Goal: Task Accomplishment & Management: Complete application form

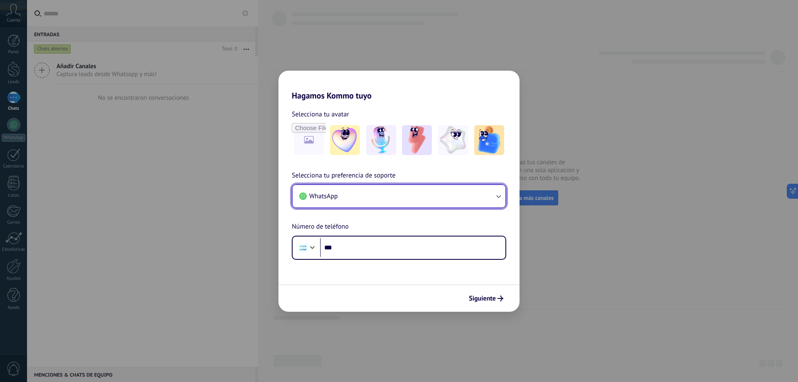
click at [405, 199] on button "WhatsApp" at bounding box center [399, 196] width 213 height 22
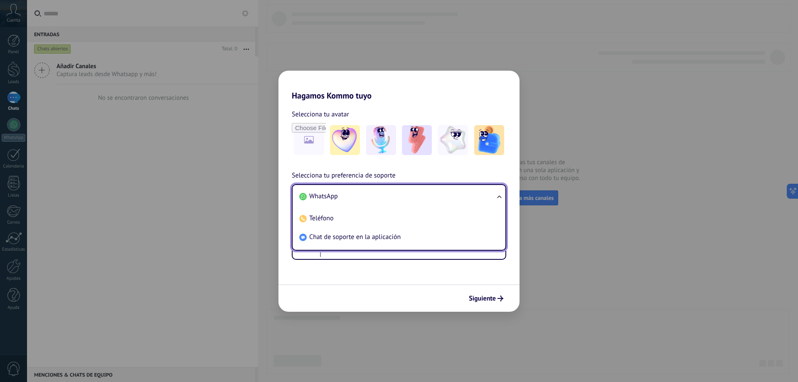
click at [405, 199] on li "WhatsApp" at bounding box center [397, 196] width 203 height 19
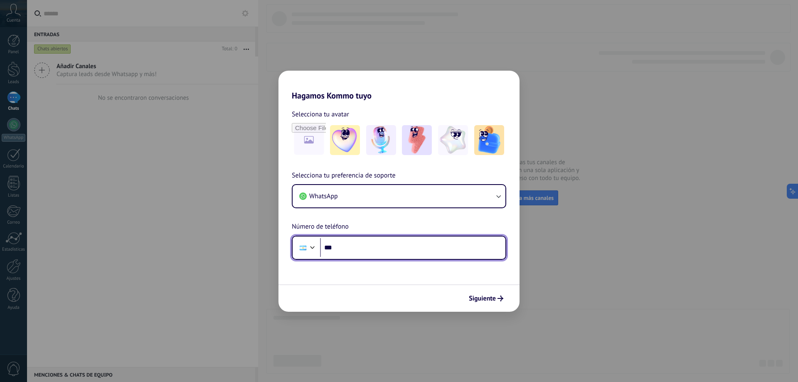
click at [362, 247] on input "***" at bounding box center [412, 247] width 185 height 19
type input "**********"
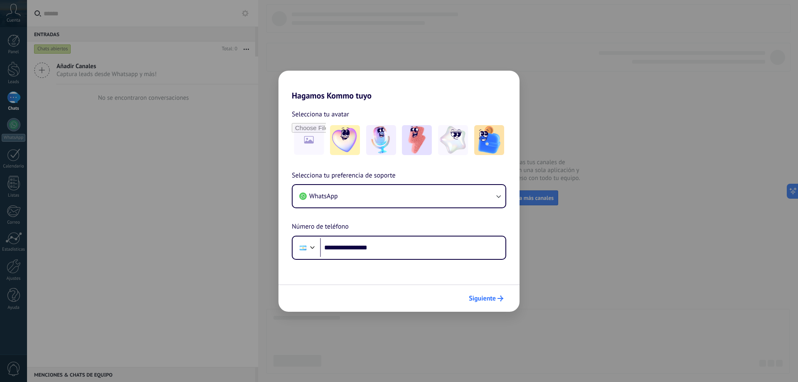
click at [487, 298] on span "Siguiente" at bounding box center [482, 299] width 27 height 6
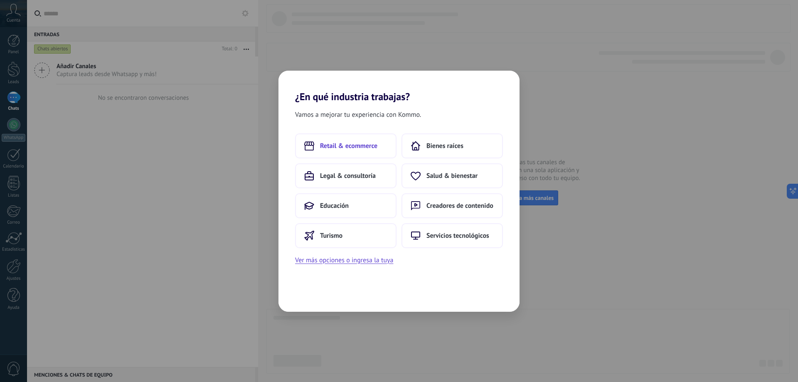
click at [377, 146] on span "Retail & ecommerce" at bounding box center [348, 146] width 57 height 8
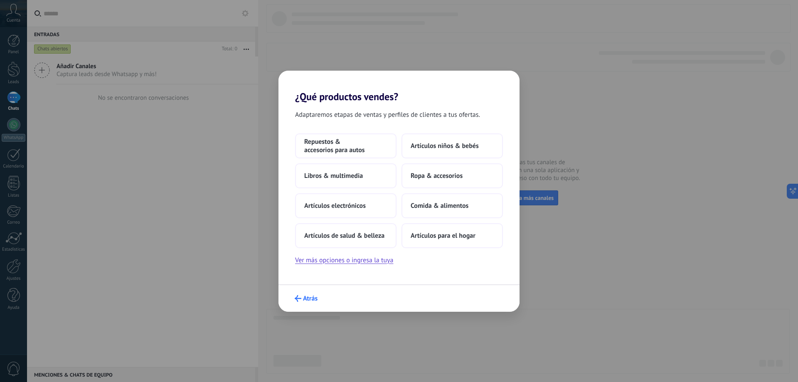
click at [306, 298] on span "Atrás" at bounding box center [310, 299] width 15 height 6
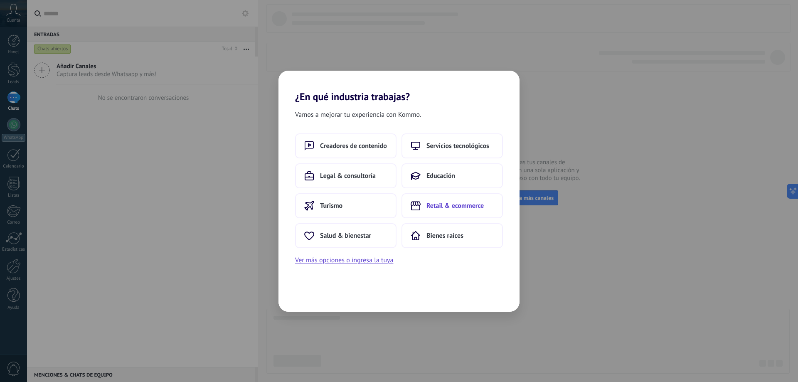
click at [469, 211] on button "Retail & ecommerce" at bounding box center [452, 205] width 101 height 25
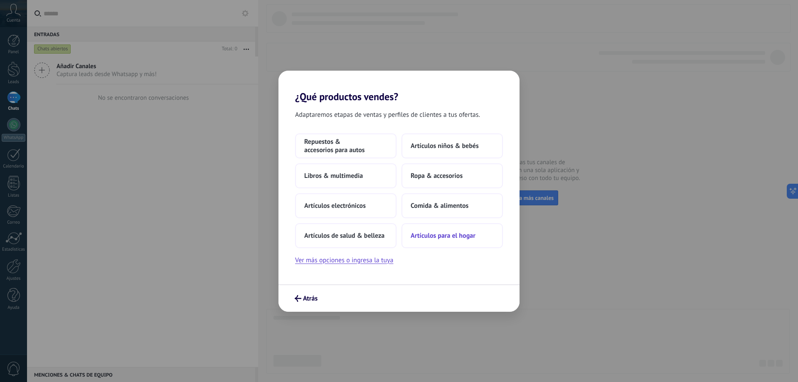
click at [457, 239] on span "Artículos para el hogar" at bounding box center [443, 236] width 65 height 8
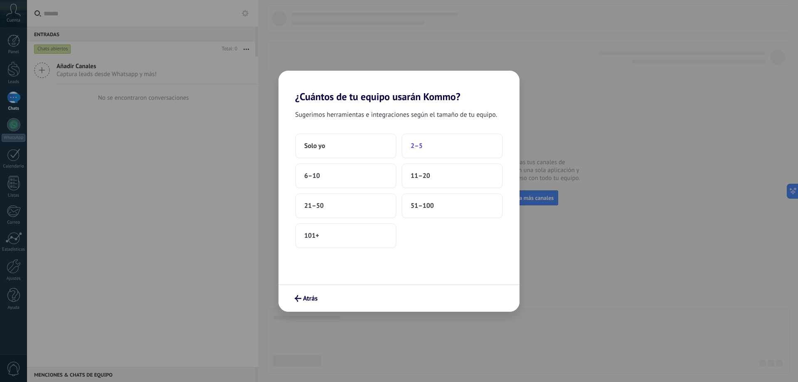
click at [437, 139] on button "2–5" at bounding box center [452, 145] width 101 height 25
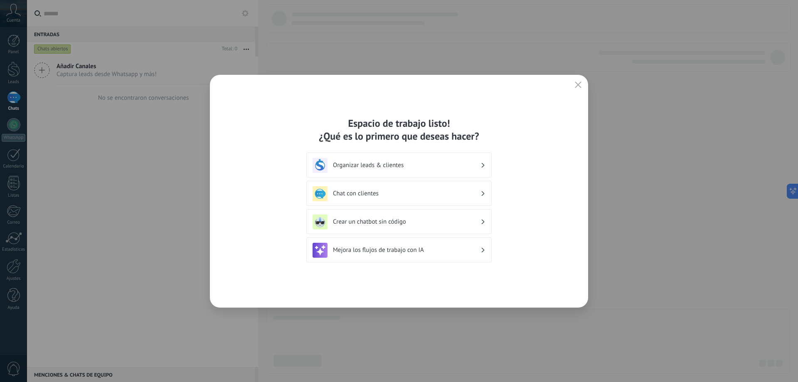
click at [480, 169] on div "Organizar leads & clientes" at bounding box center [399, 165] width 173 height 15
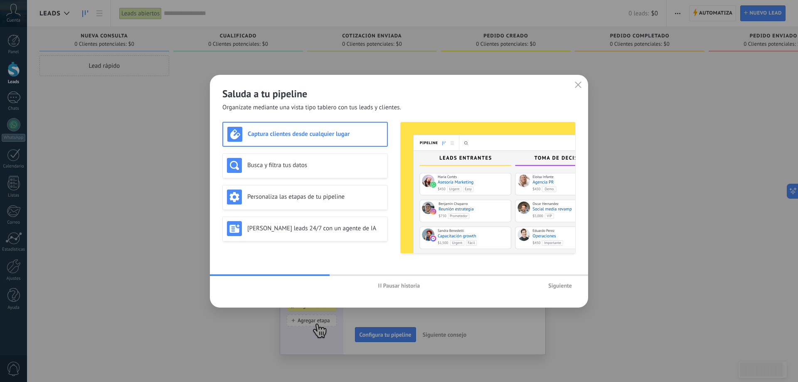
click at [559, 285] on span "Siguiente" at bounding box center [560, 286] width 24 height 6
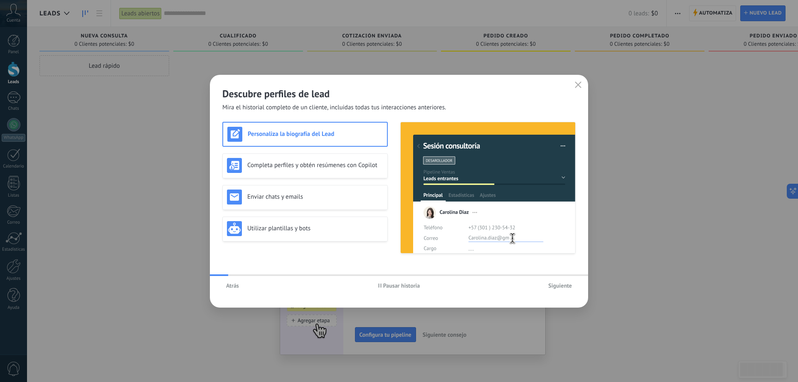
click at [555, 286] on span "Siguiente" at bounding box center [560, 286] width 24 height 6
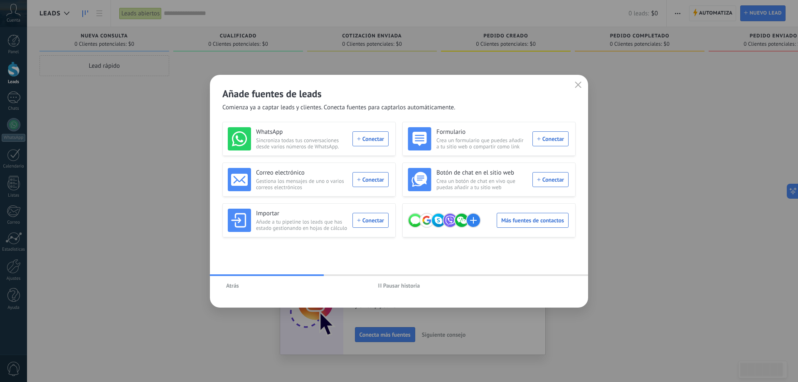
click at [580, 85] on icon "button" at bounding box center [578, 84] width 7 height 7
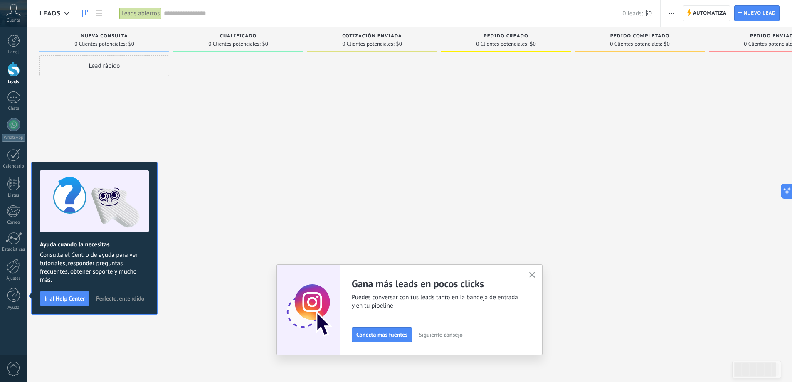
click at [535, 270] on div "Adapta tu flujo de trabajo Puedes crear varios pipelines adaptados a tus proces…" at bounding box center [409, 309] width 266 height 91
click at [536, 276] on use "button" at bounding box center [532, 275] width 6 height 6
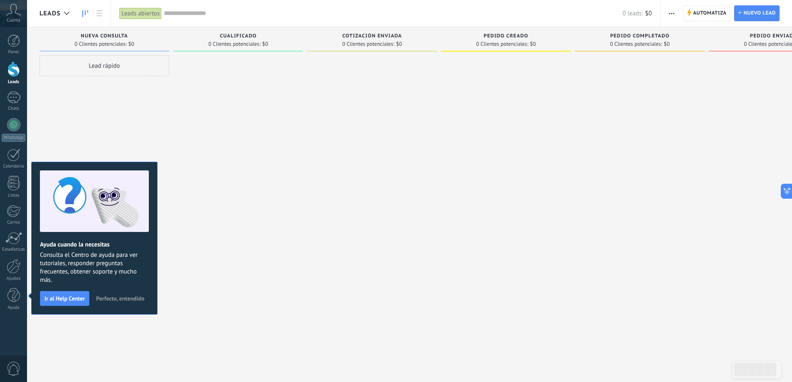
click at [552, 196] on div at bounding box center [506, 192] width 130 height 274
